Goal: Complete application form

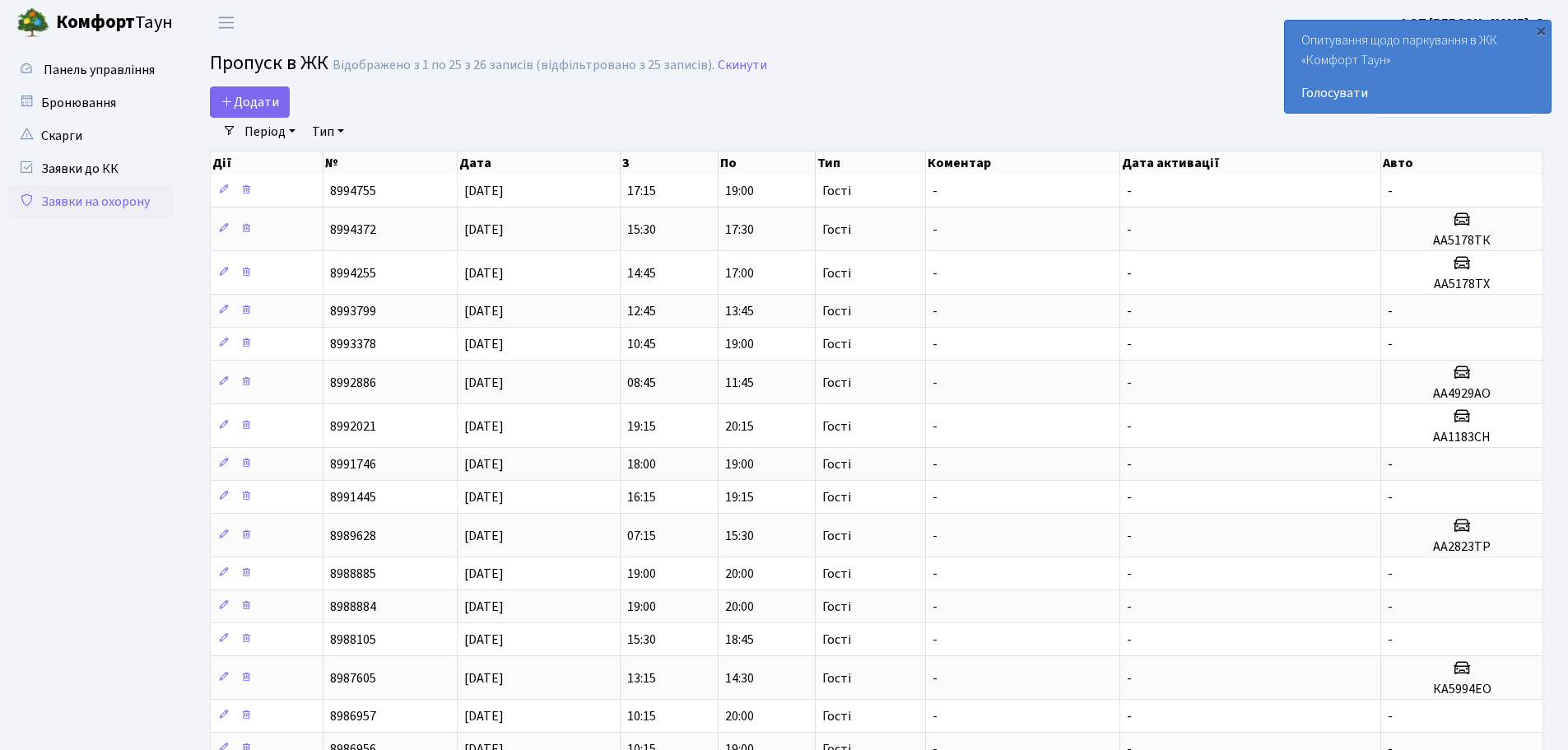
select select "25"
click at [268, 111] on link "Додати" at bounding box center [250, 102] width 80 height 32
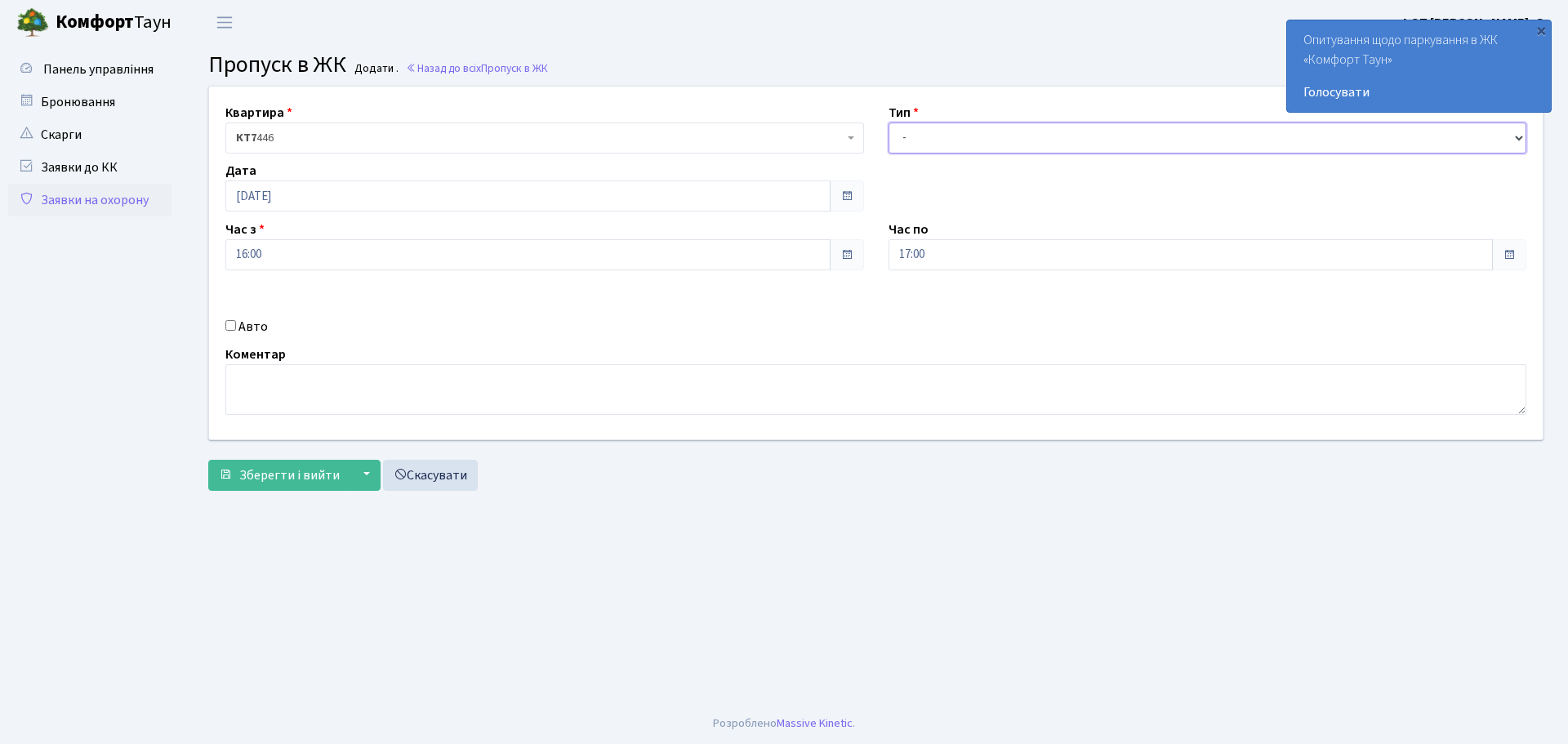
click at [959, 147] on select "- Доставка Таксі Гості Сервіс" at bounding box center [1207, 139] width 639 height 31
select select "3"
click at [888, 123] on select "- Доставка Таксі Гості Сервіс" at bounding box center [1207, 139] width 639 height 31
click at [232, 322] on input "Авто" at bounding box center [230, 325] width 11 height 11
checkbox input "true"
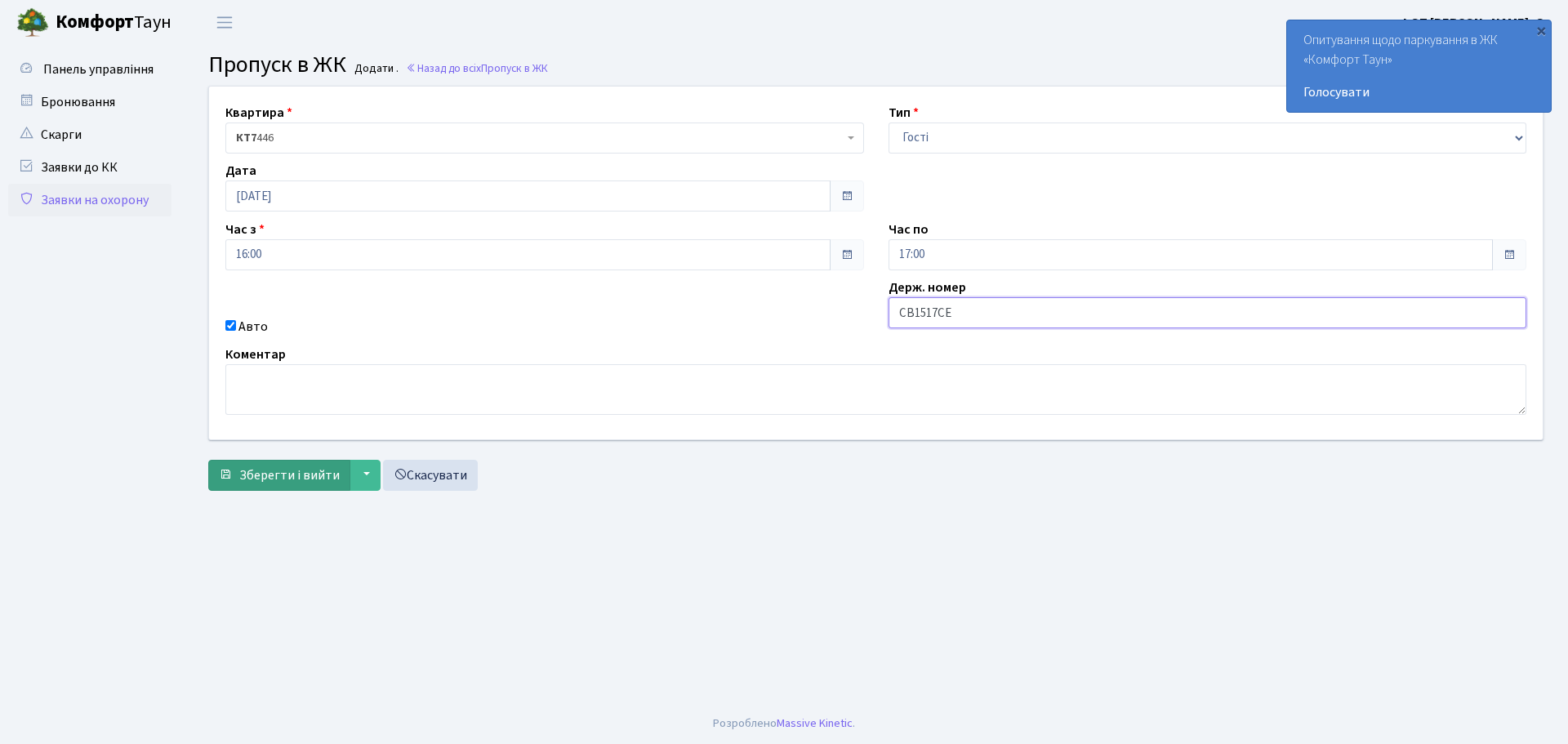
type input "СВ1517СЕ"
click at [308, 471] on span "Зберегти і вийти" at bounding box center [290, 476] width 100 height 18
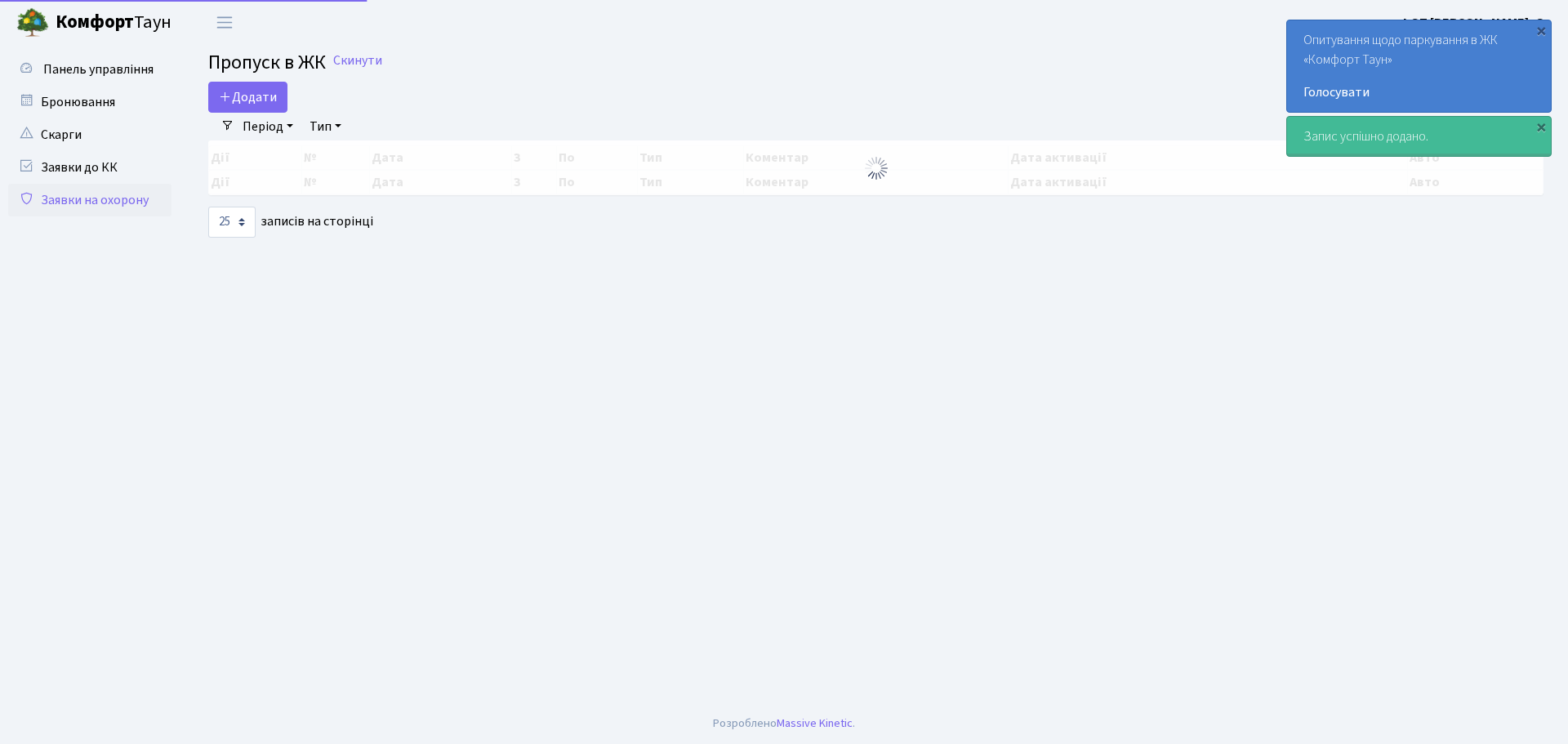
select select "25"
